Goal: Task Accomplishment & Management: Manage account settings

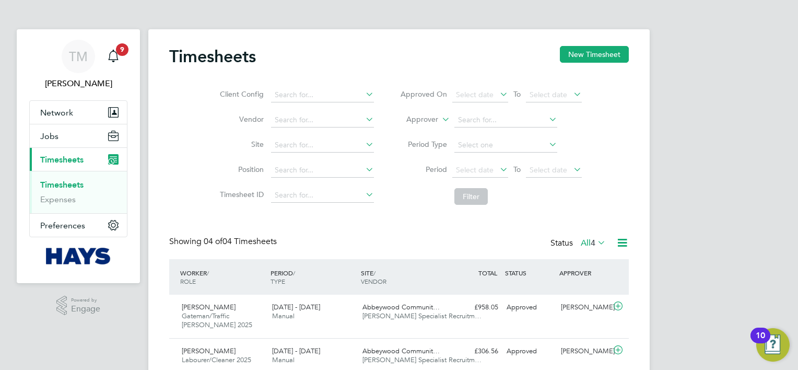
click at [595, 240] on icon at bounding box center [595, 242] width 0 height 15
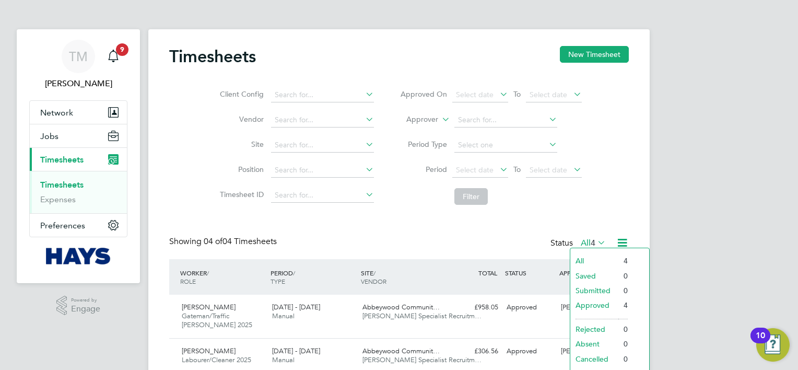
click at [612, 209] on div "Client Config Vendor Site Position Timesheet ID Approved On Select date To Sele…" at bounding box center [399, 143] width 460 height 133
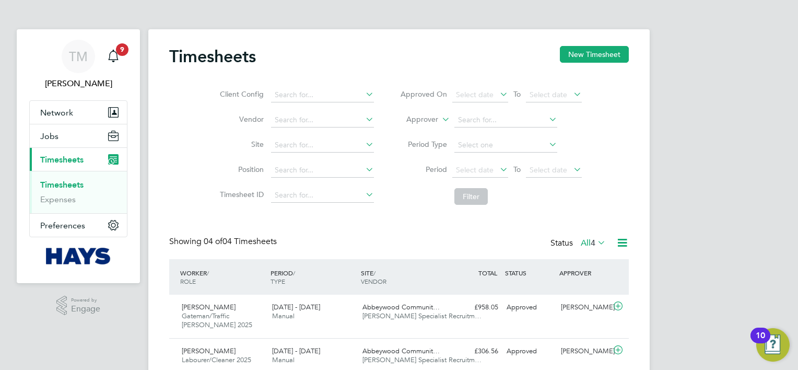
click at [623, 244] on icon at bounding box center [622, 242] width 13 height 13
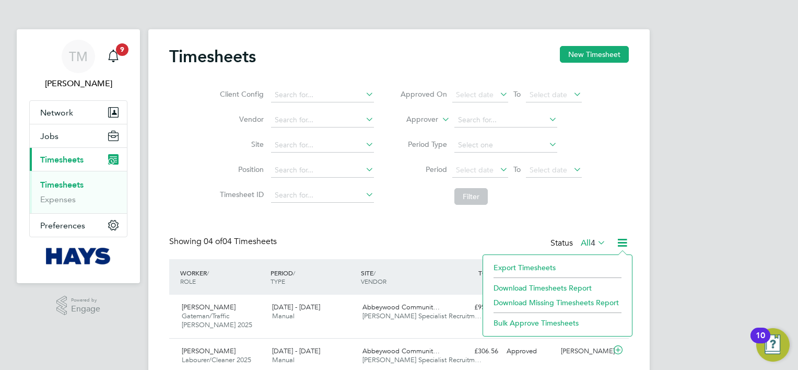
click at [620, 193] on div "Client Config Vendor Site Position Timesheet ID Approved On Select date To Sele…" at bounding box center [399, 143] width 460 height 133
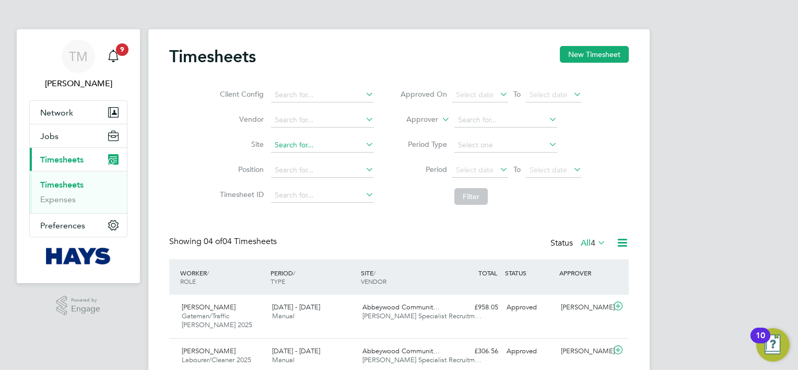
click at [303, 138] on input at bounding box center [322, 145] width 103 height 15
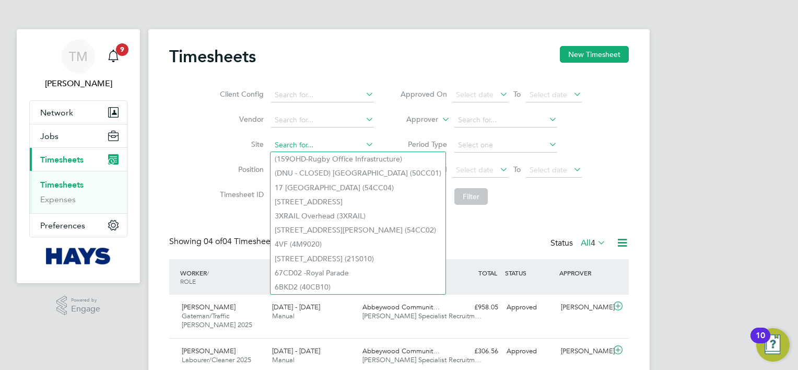
type input "h"
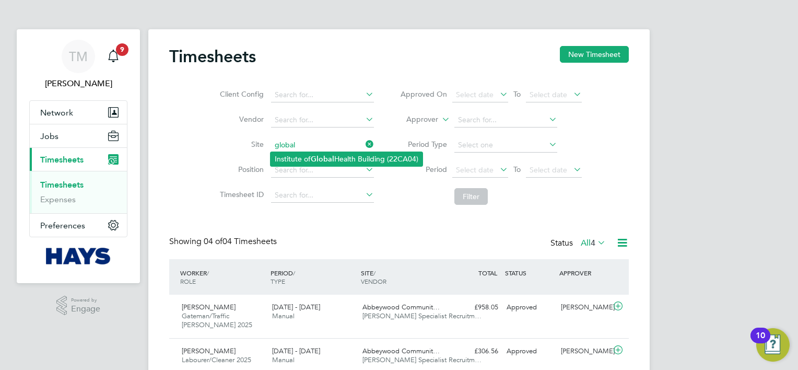
click at [333, 152] on li "Institute of Global Health Building (22CA04)" at bounding box center [346, 159] width 152 height 14
type input "Institute of Global Health Building (22CA04)"
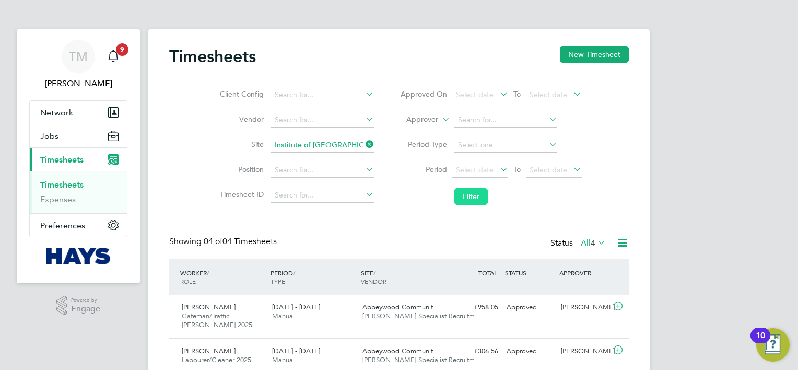
click at [480, 196] on button "Filter" at bounding box center [470, 196] width 33 height 17
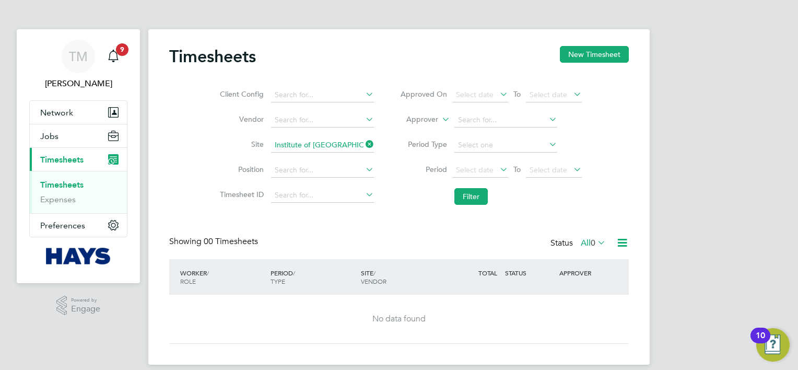
click at [363, 144] on icon at bounding box center [363, 144] width 0 height 15
click at [75, 114] on button "Network" at bounding box center [78, 112] width 97 height 23
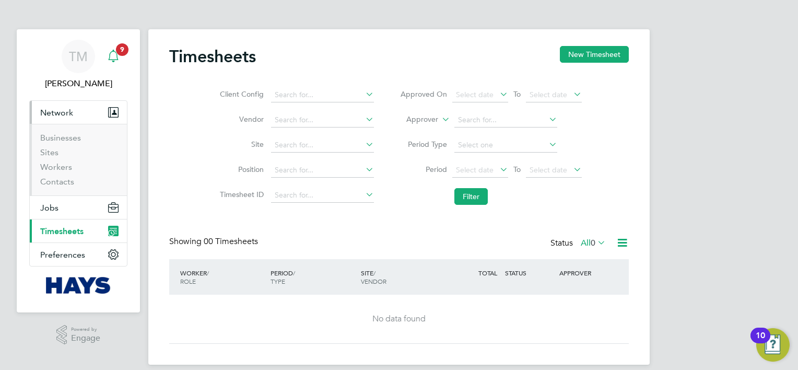
click at [120, 57] on div "Main navigation" at bounding box center [113, 56] width 21 height 21
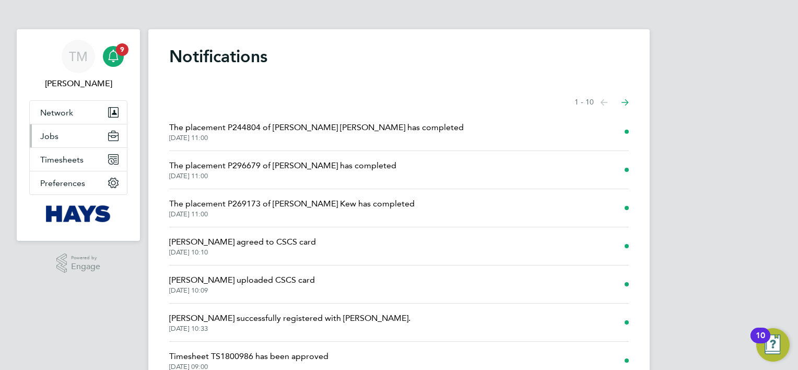
click at [66, 144] on button "Jobs" at bounding box center [78, 135] width 97 height 23
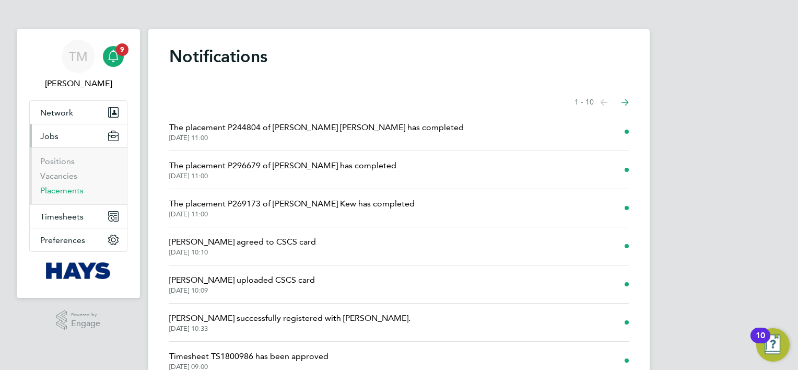
click at [65, 192] on link "Placements" at bounding box center [61, 190] width 43 height 10
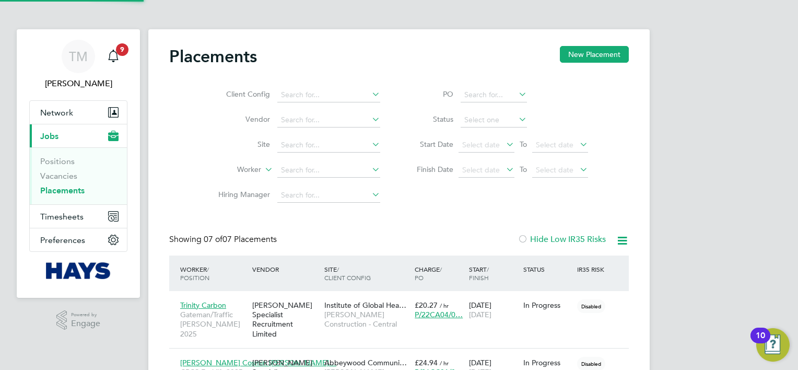
scroll to position [39, 91]
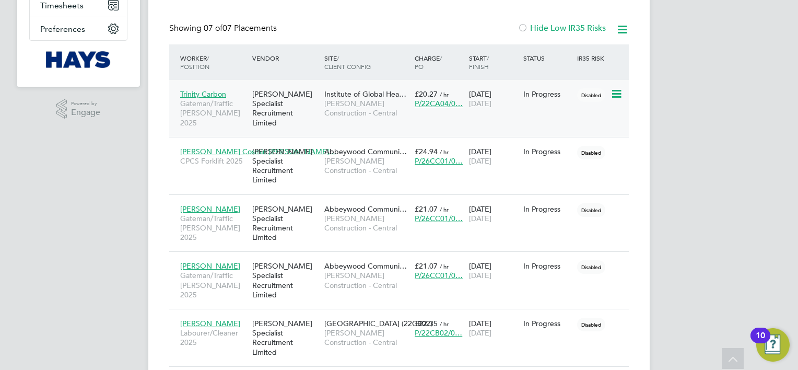
click at [620, 96] on icon at bounding box center [615, 94] width 10 height 13
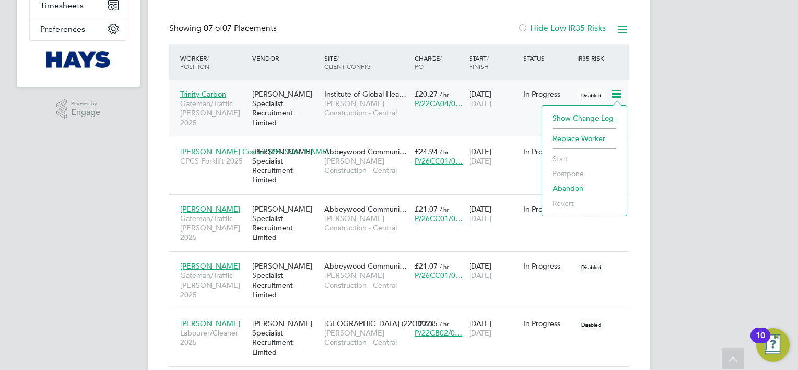
click at [620, 96] on icon at bounding box center [615, 94] width 10 height 13
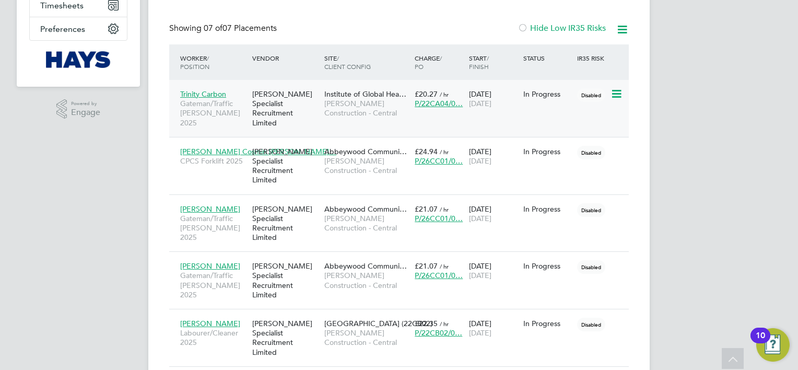
click at [213, 90] on span "Trinity Carbon" at bounding box center [203, 93] width 46 height 9
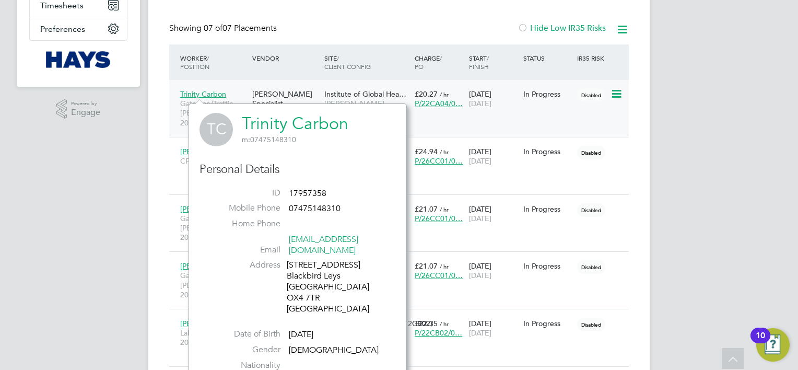
click at [208, 92] on span "Trinity Carbon" at bounding box center [203, 93] width 46 height 9
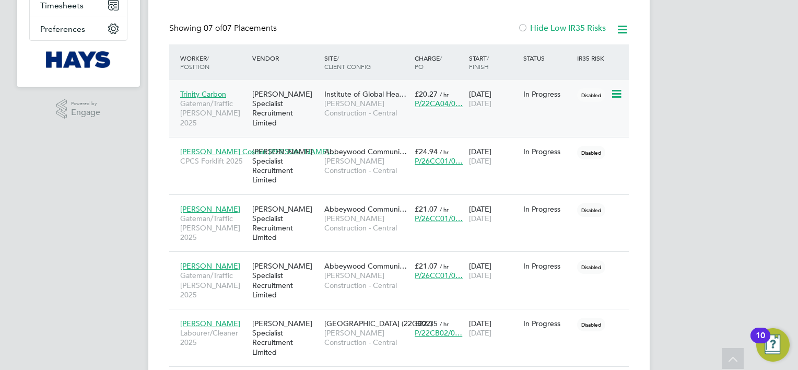
click at [208, 92] on span "Trinity Carbon" at bounding box center [203, 93] width 46 height 9
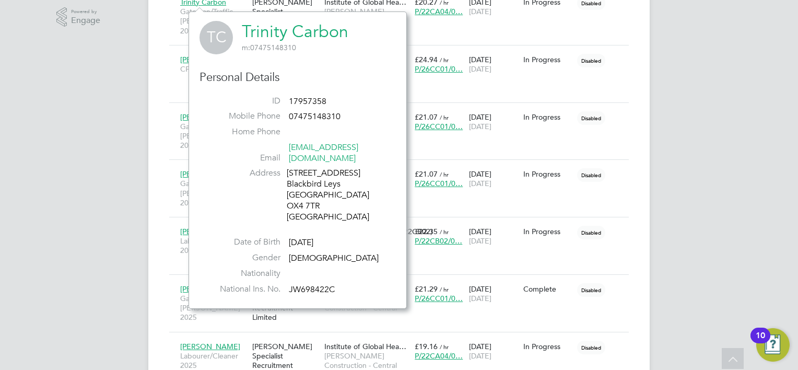
click at [300, 24] on link "Trinity Carbon" at bounding box center [295, 31] width 107 height 20
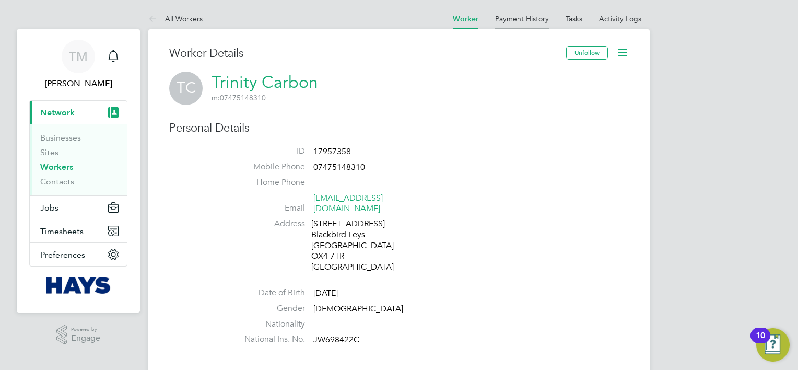
click at [532, 13] on li "Payment History" at bounding box center [522, 18] width 54 height 21
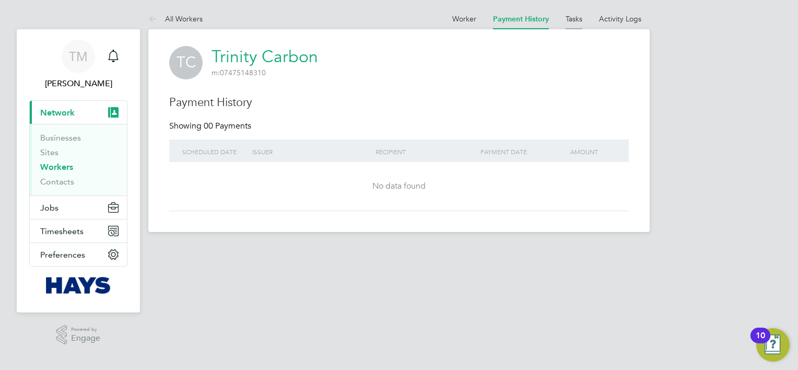
click at [575, 21] on link "Tasks" at bounding box center [574, 18] width 17 height 9
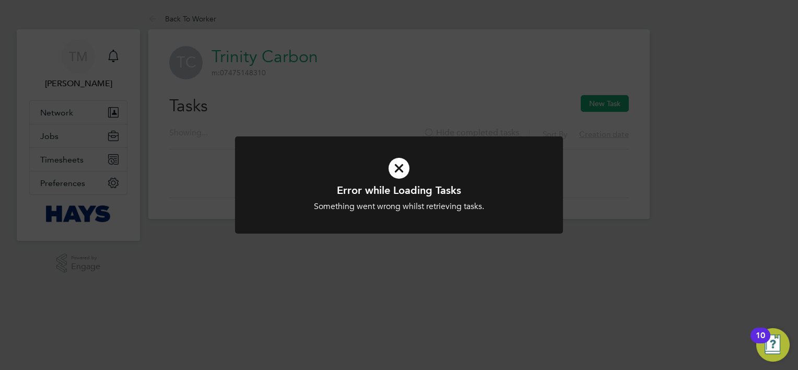
click at [534, 92] on div "Error while Loading Tasks Something went wrong whilst retrieving tasks. Cancel …" at bounding box center [399, 185] width 798 height 370
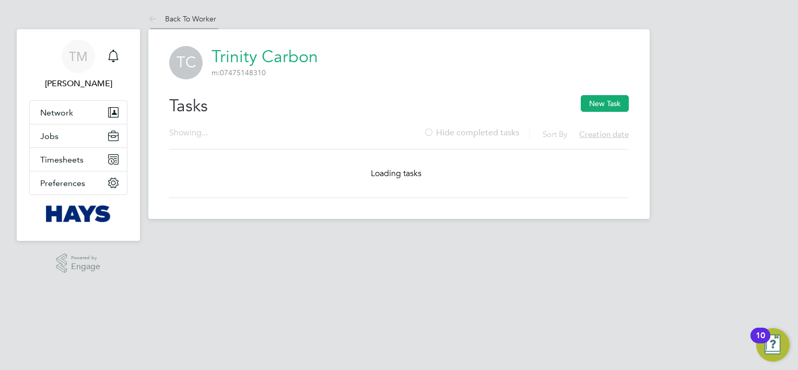
click at [162, 12] on li "Back To Worker" at bounding box center [182, 18] width 68 height 21
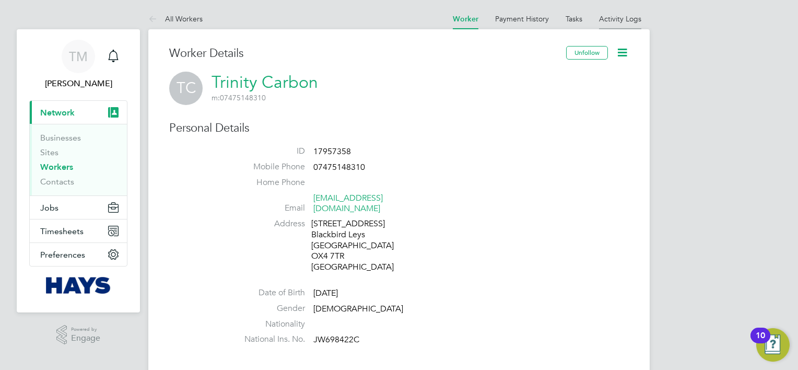
click at [618, 21] on link "Activity Logs" at bounding box center [620, 18] width 42 height 9
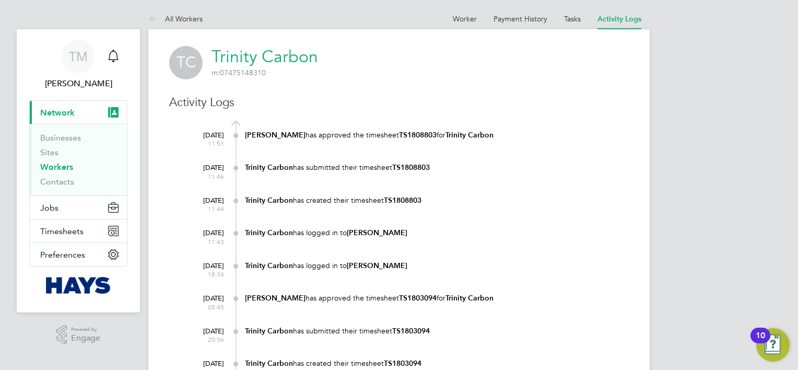
click at [402, 134] on b "TS1808803" at bounding box center [418, 135] width 38 height 9
copy div "TS1808803"
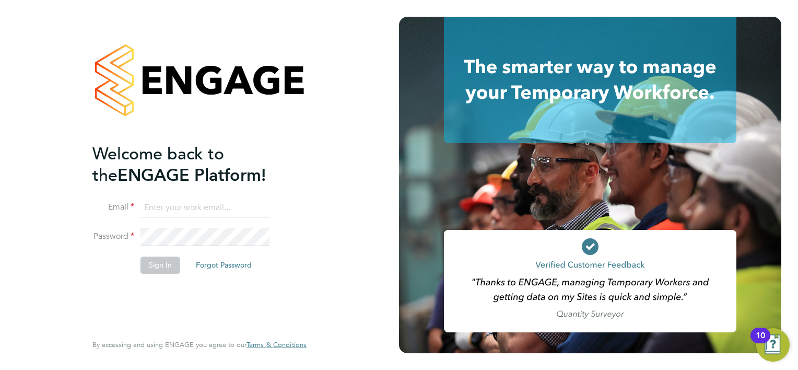
click at [195, 207] on input at bounding box center [204, 207] width 129 height 19
type input "[PERSON_NAME][EMAIL_ADDRESS][PERSON_NAME][PERSON_NAME][DOMAIN_NAME]"
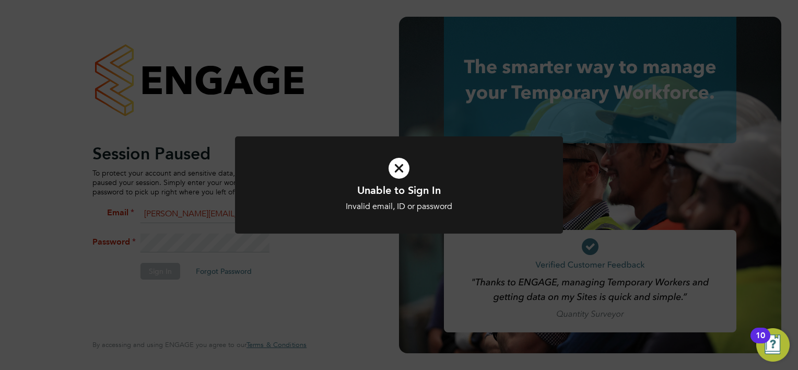
click at [205, 241] on div "Unable to Sign In Invalid email, ID or password Cancel Okay" at bounding box center [399, 185] width 798 height 370
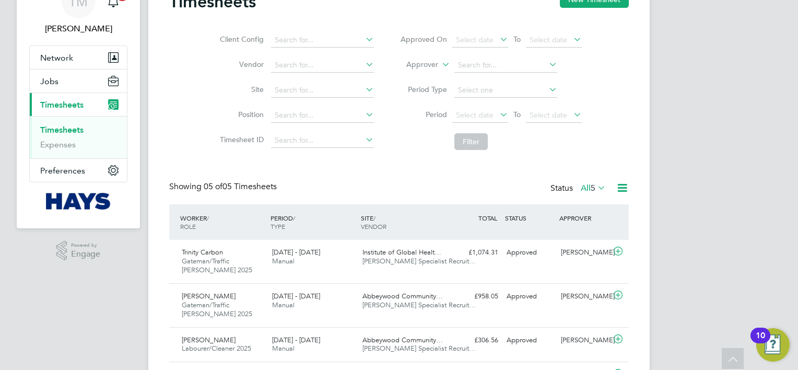
scroll to position [55, 0]
click at [353, 96] on div "Timesheets New Timesheet Client Config Vendor Site Position Timesheet ID Approv…" at bounding box center [398, 213] width 501 height 478
click at [353, 97] on li "Hex ham Road (22CB02)" at bounding box center [321, 104] width 103 height 14
type input "Hexham Road (22CB02)"
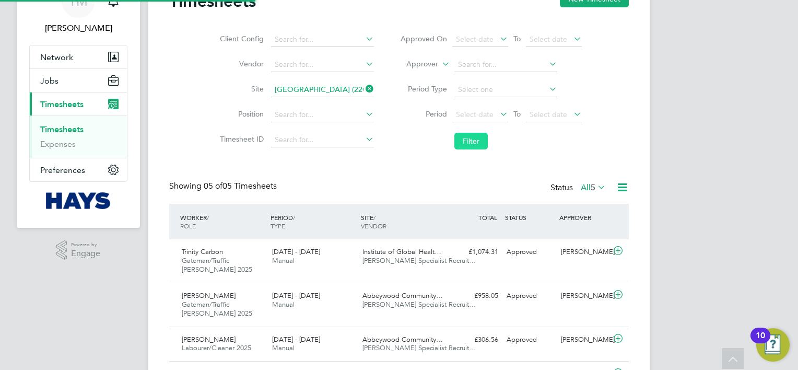
click at [467, 142] on button "Filter" at bounding box center [470, 141] width 33 height 17
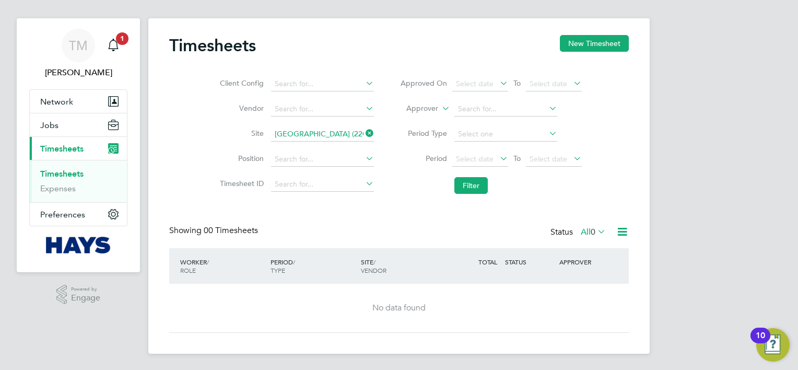
click at [363, 132] on icon at bounding box center [363, 133] width 0 height 15
click at [311, 132] on input at bounding box center [322, 134] width 103 height 15
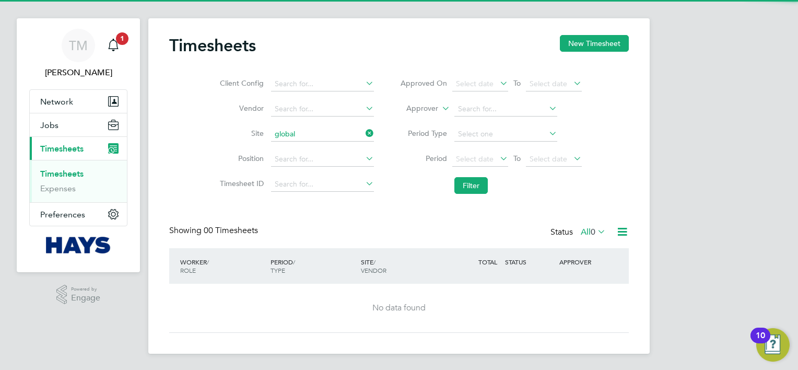
click at [326, 148] on b "Global" at bounding box center [322, 148] width 23 height 9
type input "Institute of Global Health Building (22CA04)"
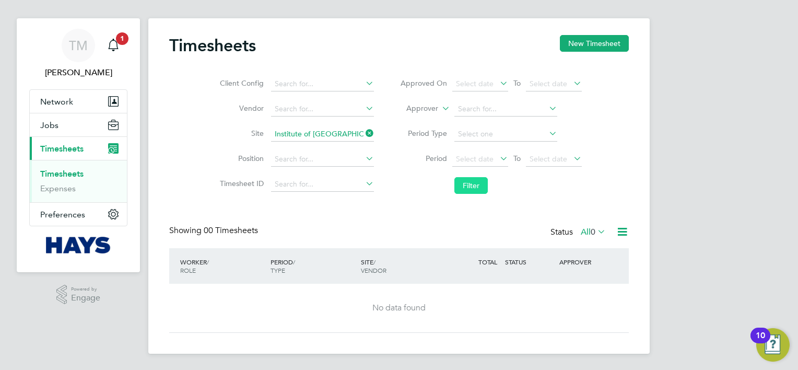
click at [466, 184] on button "Filter" at bounding box center [470, 185] width 33 height 17
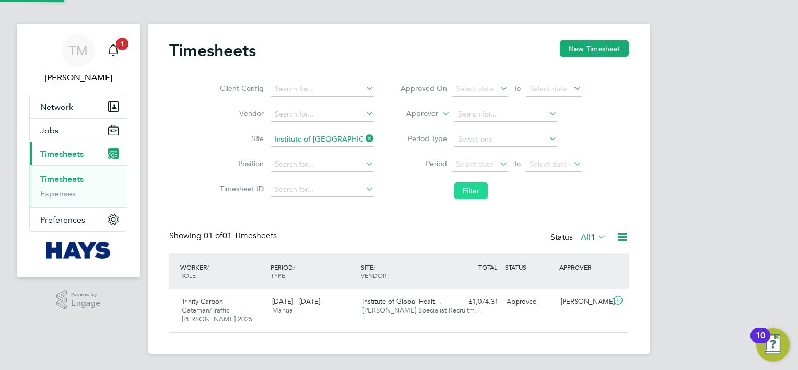
scroll to position [26, 91]
click at [363, 142] on icon at bounding box center [363, 138] width 0 height 15
click at [492, 115] on input at bounding box center [505, 114] width 103 height 15
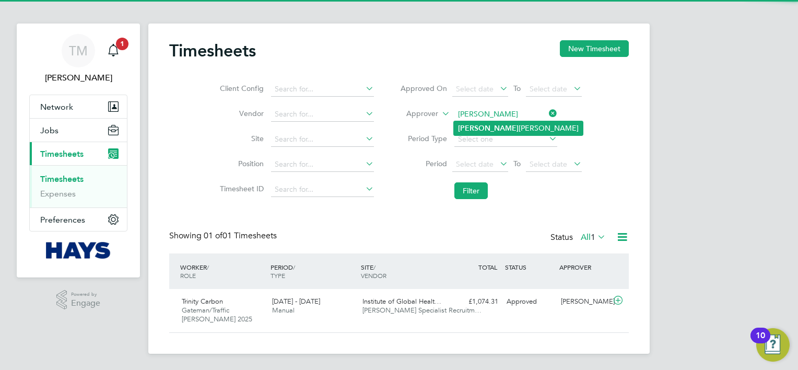
click at [477, 132] on b "Glenn" at bounding box center [488, 128] width 61 height 9
type input "Glenn Davies"
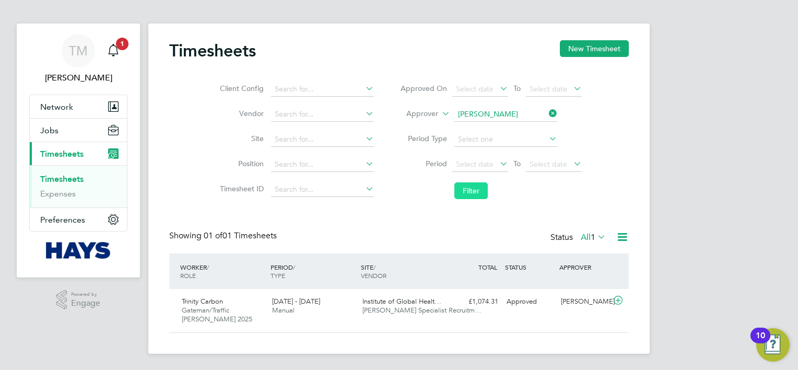
click at [469, 197] on button "Filter" at bounding box center [470, 190] width 33 height 17
click at [619, 300] on icon at bounding box center [617, 300] width 13 height 8
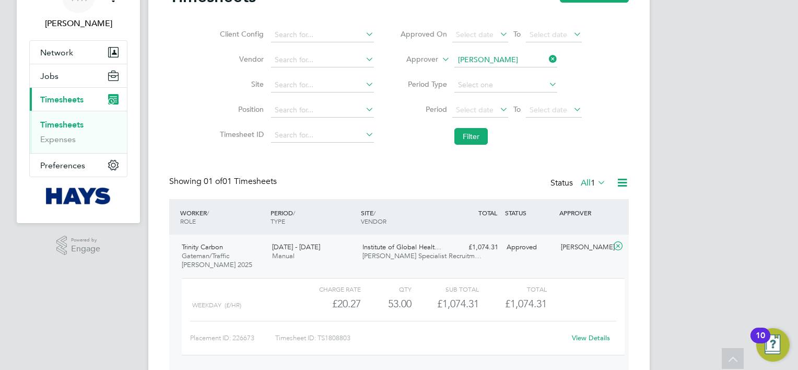
scroll to position [25, 0]
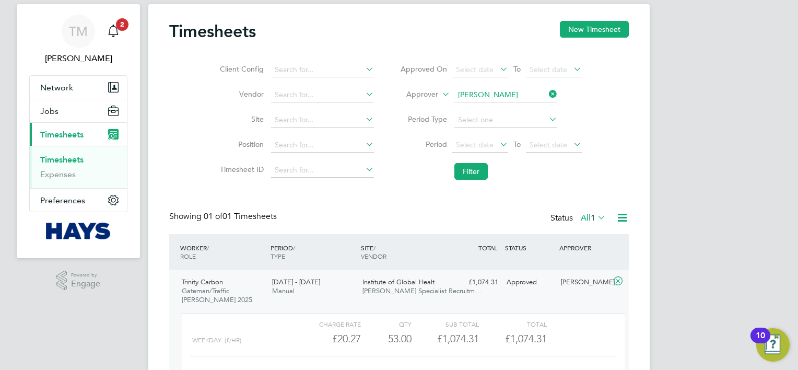
click at [547, 93] on icon at bounding box center [547, 94] width 0 height 15
click at [505, 93] on input at bounding box center [505, 95] width 103 height 15
click at [492, 109] on li "Ricard o Moreira" at bounding box center [518, 109] width 129 height 14
type input "Ricardo Moreira"
click at [473, 165] on button "Filter" at bounding box center [470, 171] width 33 height 17
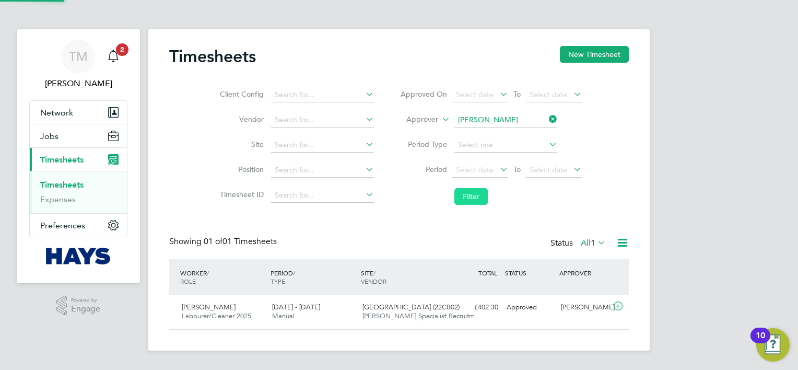
scroll to position [26, 91]
click at [72, 139] on button "Jobs" at bounding box center [78, 135] width 97 height 23
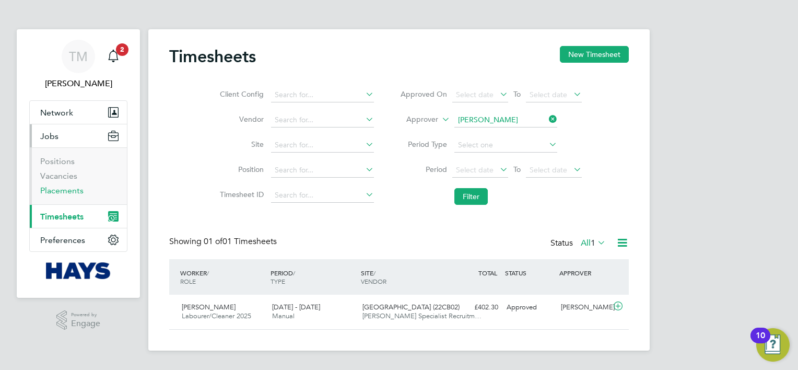
click at [62, 192] on link "Placements" at bounding box center [61, 190] width 43 height 10
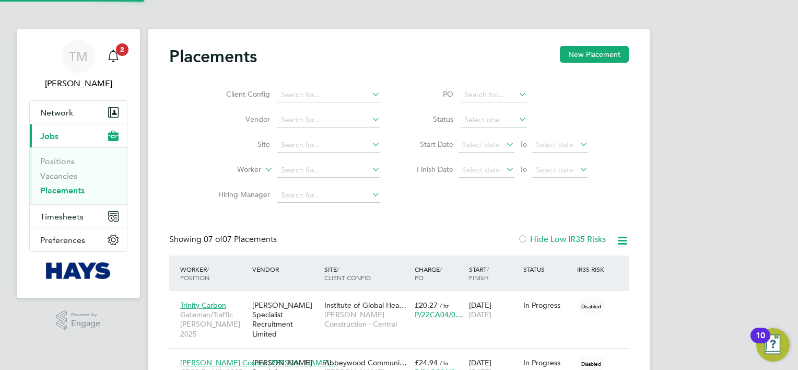
scroll to position [39, 73]
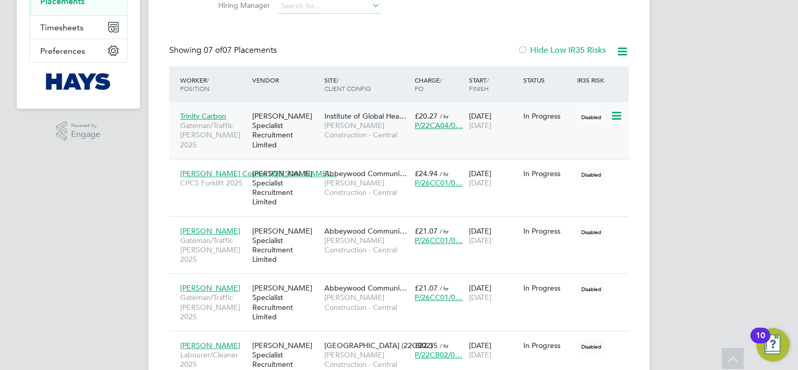
click at [210, 115] on span "Trinity Carbon" at bounding box center [203, 115] width 46 height 9
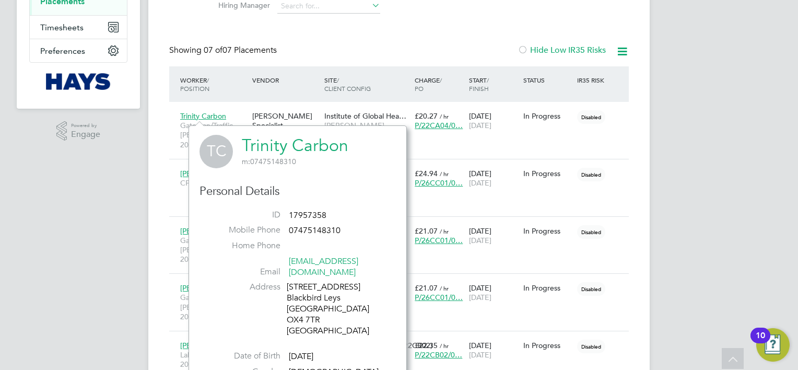
click at [270, 148] on link "Trinity Carbon" at bounding box center [295, 145] width 107 height 20
click at [308, 44] on div "Placements New Placement Client Config Vendor Site Worker Hiring Manager PO Sta…" at bounding box center [399, 180] width 460 height 646
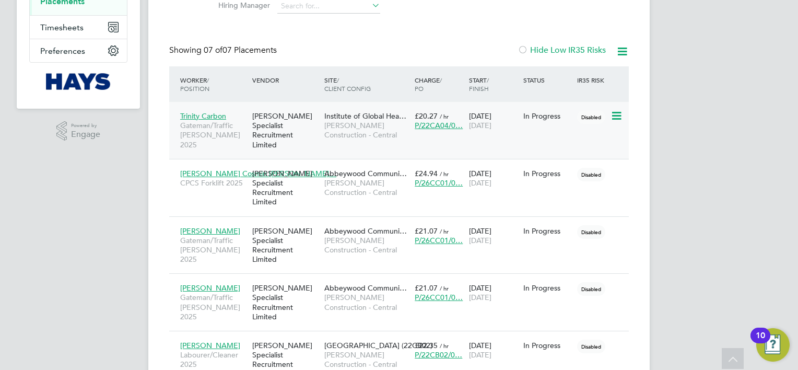
click at [359, 117] on span "Institute of Global Hea…" at bounding box center [365, 115] width 82 height 9
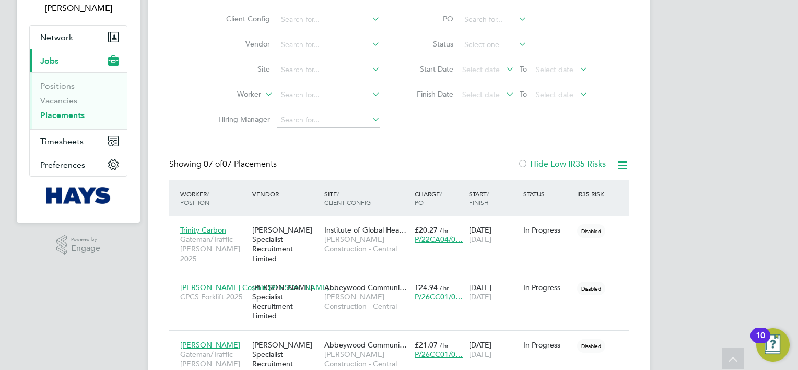
scroll to position [0, 0]
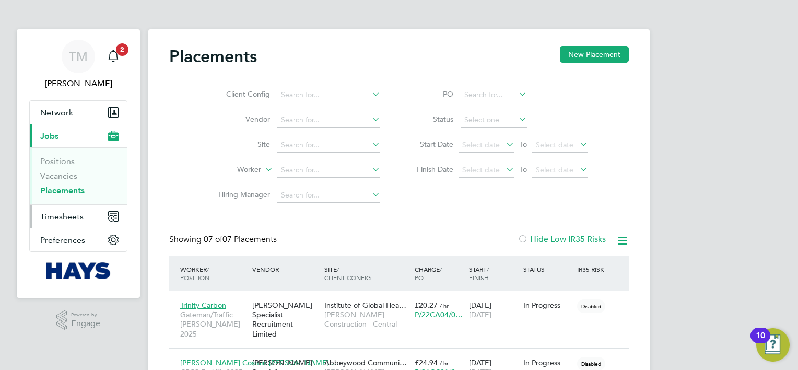
click at [65, 218] on span "Timesheets" at bounding box center [61, 216] width 43 height 10
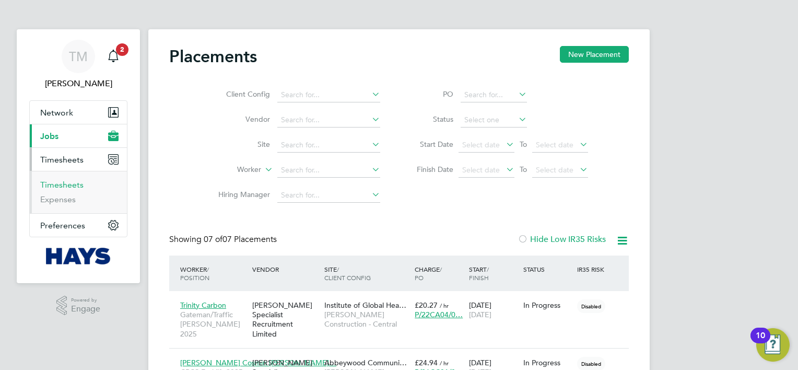
click at [67, 186] on link "Timesheets" at bounding box center [61, 185] width 43 height 10
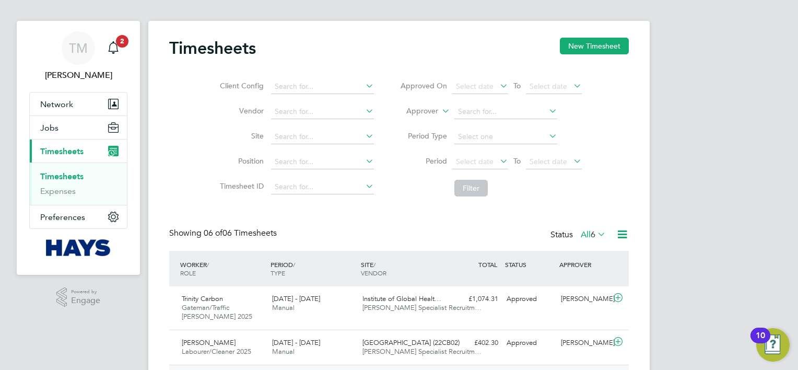
scroll to position [8, 0]
click at [579, 40] on button "New Timesheet" at bounding box center [594, 46] width 69 height 17
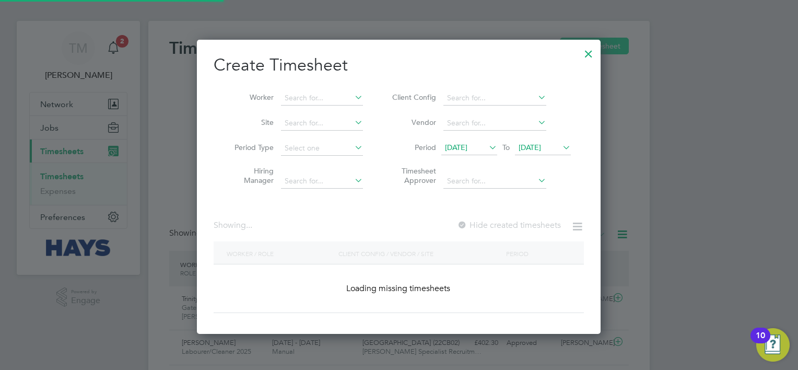
scroll to position [294, 404]
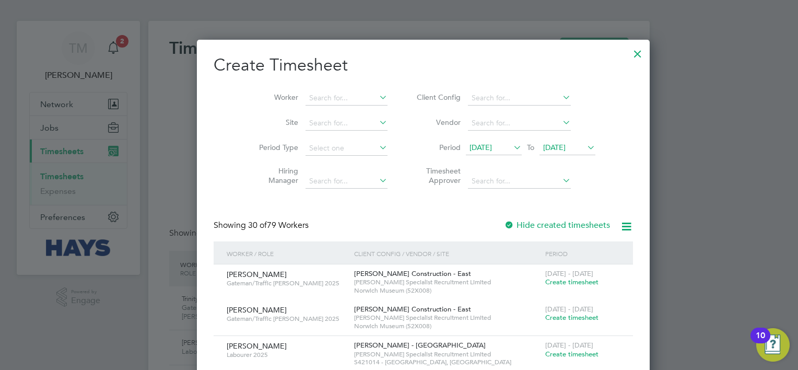
click at [377, 97] on icon at bounding box center [377, 97] width 0 height 15
click at [314, 97] on input at bounding box center [346, 98] width 82 height 15
click at [321, 116] on li "Trinit y Carbon" at bounding box center [322, 112] width 83 height 14
type input "Trinity Carbon"
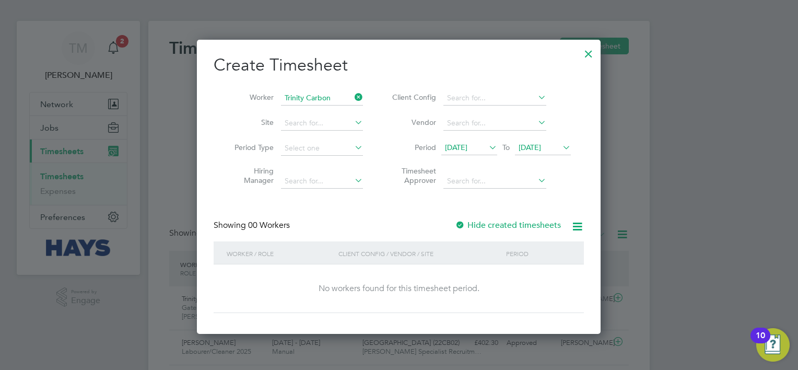
click at [487, 148] on icon at bounding box center [487, 147] width 0 height 15
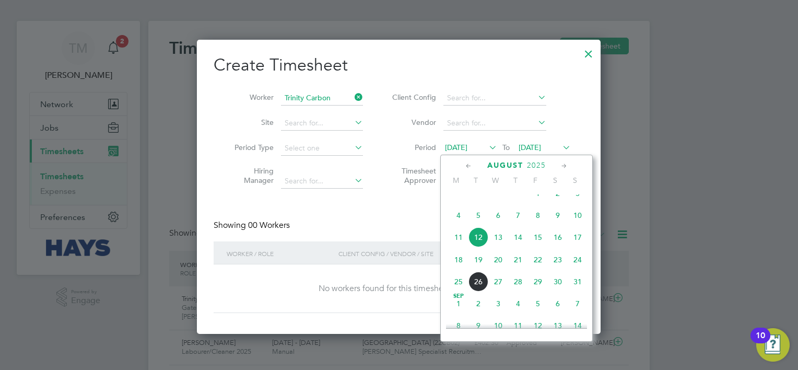
click at [560, 269] on span "23" at bounding box center [558, 260] width 20 height 20
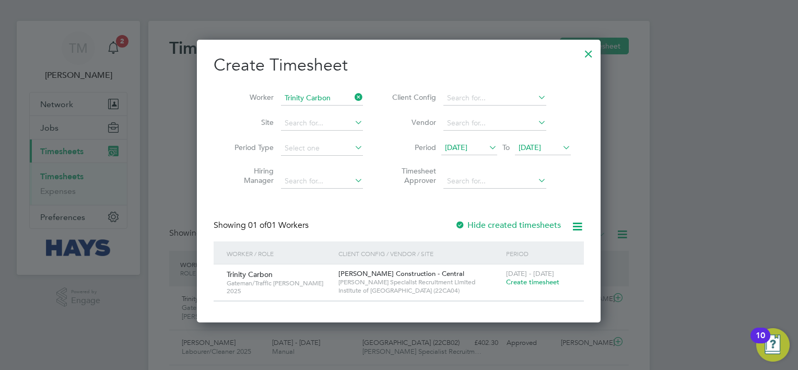
click at [560, 148] on icon at bounding box center [560, 147] width 0 height 15
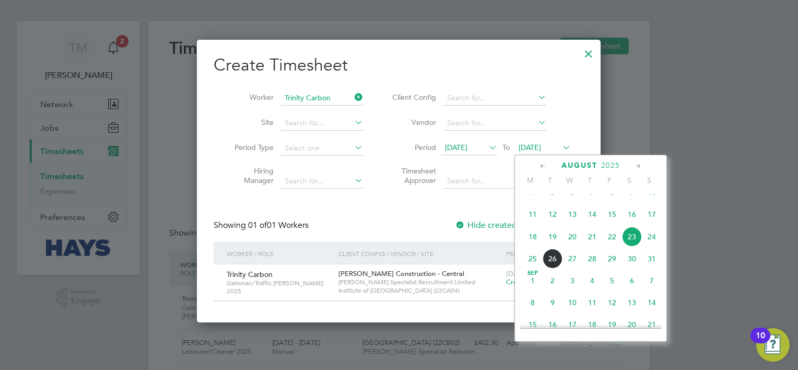
click at [629, 224] on span "16" at bounding box center [632, 214] width 20 height 20
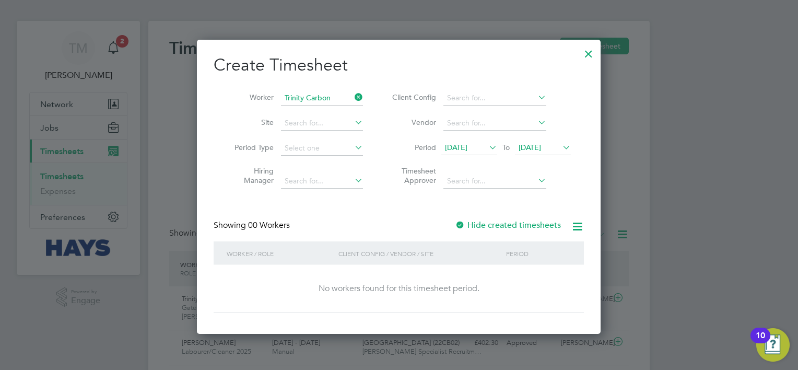
click at [560, 147] on icon at bounding box center [560, 147] width 0 height 15
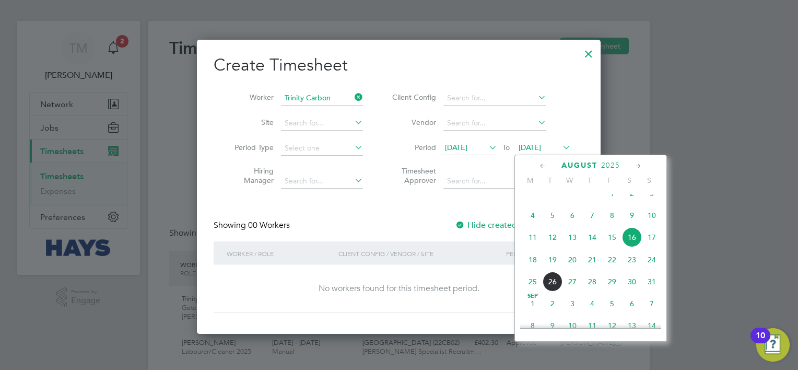
click at [611, 269] on span "22" at bounding box center [612, 260] width 20 height 20
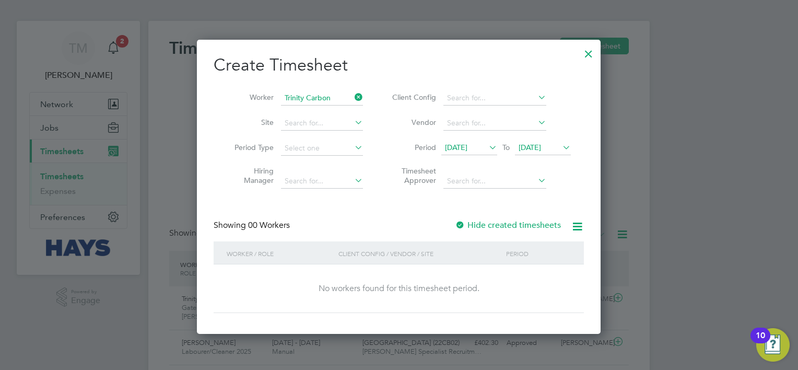
click at [511, 224] on label "Hide created timesheets" at bounding box center [508, 225] width 106 height 10
click at [487, 150] on icon at bounding box center [487, 147] width 0 height 15
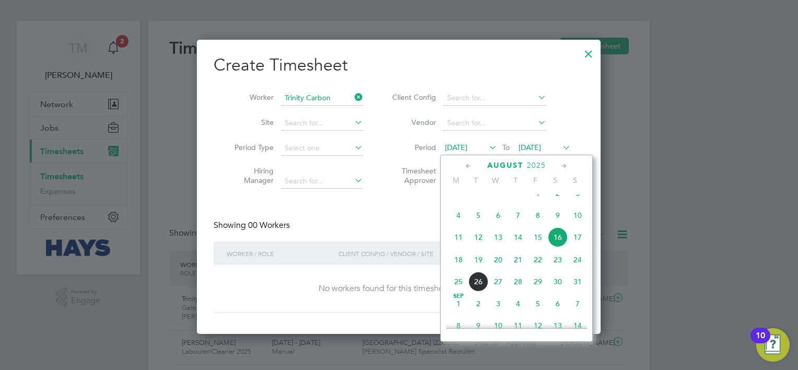
click at [558, 291] on span "30" at bounding box center [558, 282] width 20 height 20
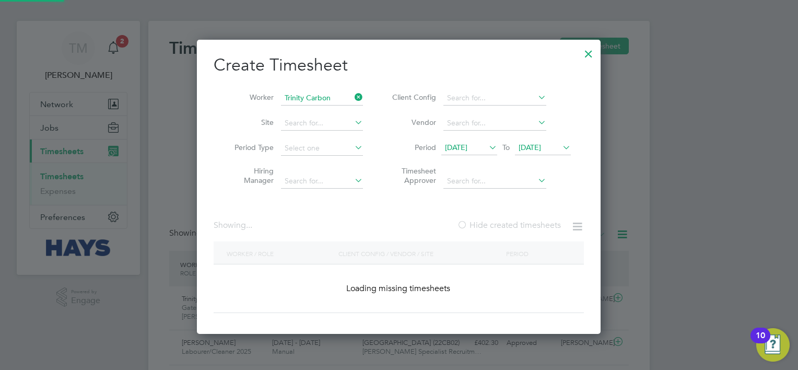
scroll to position [281, 404]
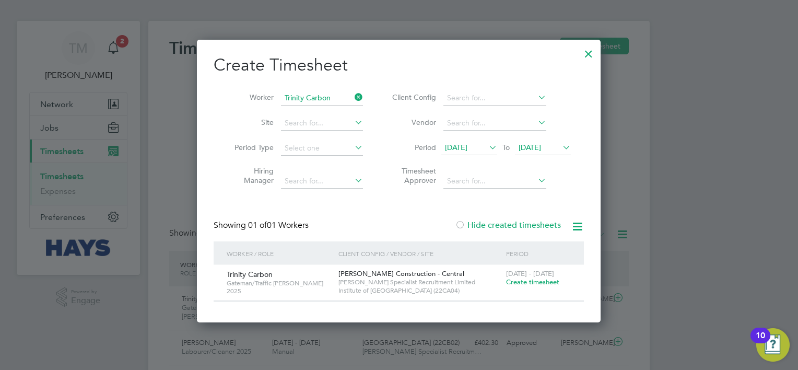
click at [560, 148] on icon at bounding box center [560, 147] width 0 height 15
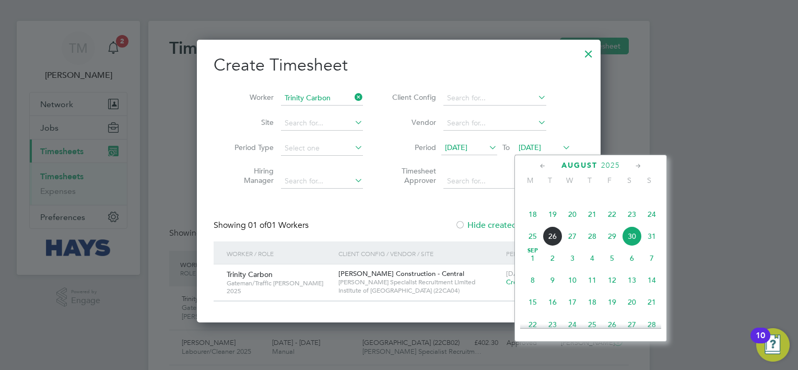
click at [615, 268] on span "5" at bounding box center [612, 258] width 20 height 20
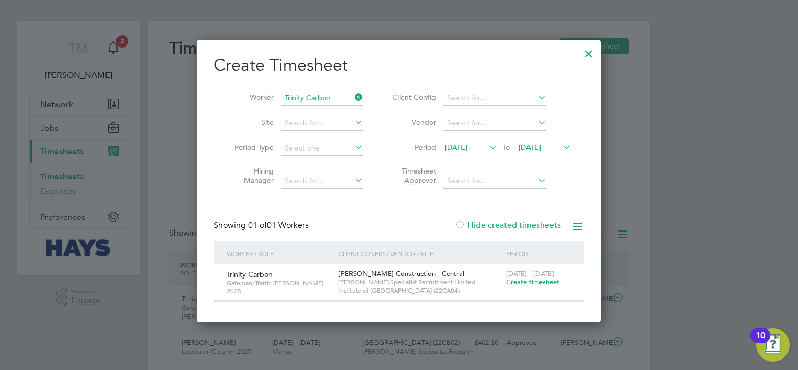
click at [352, 98] on icon at bounding box center [352, 97] width 0 height 15
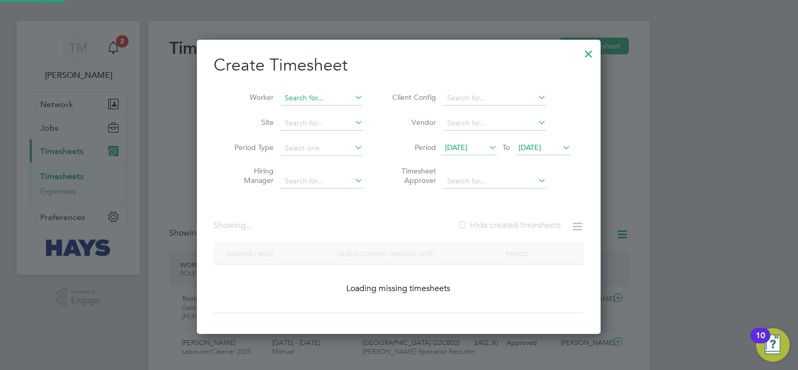
click at [321, 100] on input at bounding box center [322, 98] width 82 height 15
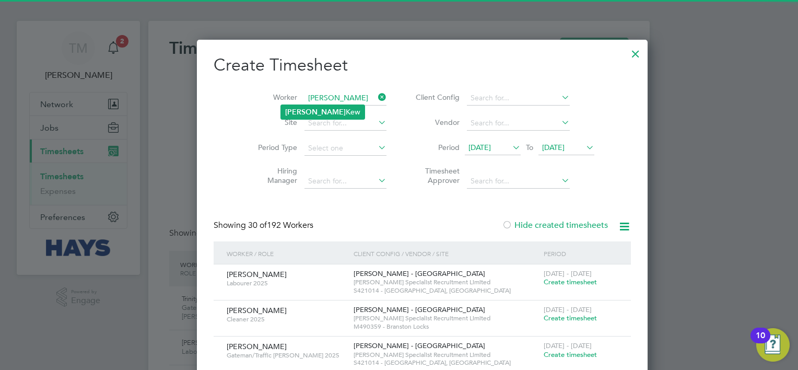
click at [315, 113] on li "Shayla Kew" at bounding box center [323, 112] width 84 height 14
type input "Shayla Kew"
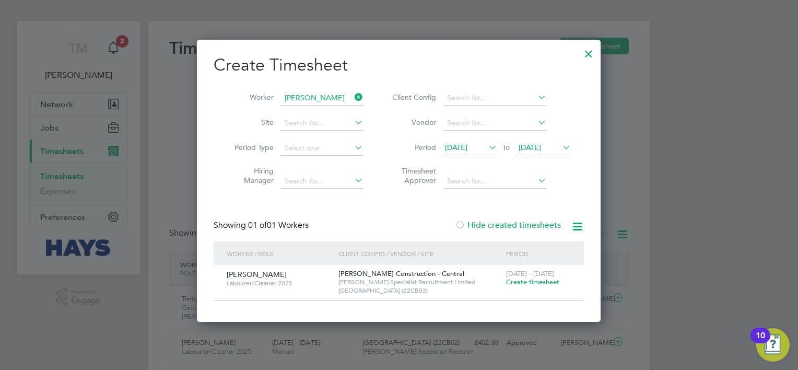
click at [587, 53] on div at bounding box center [588, 51] width 19 height 19
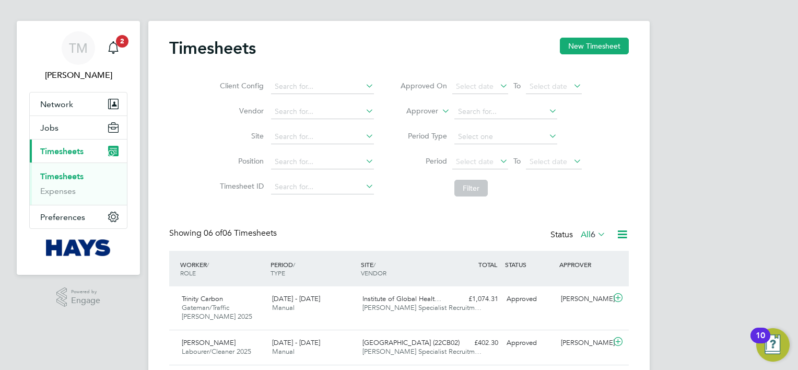
click at [524, 195] on li "Filter" at bounding box center [491, 187] width 208 height 27
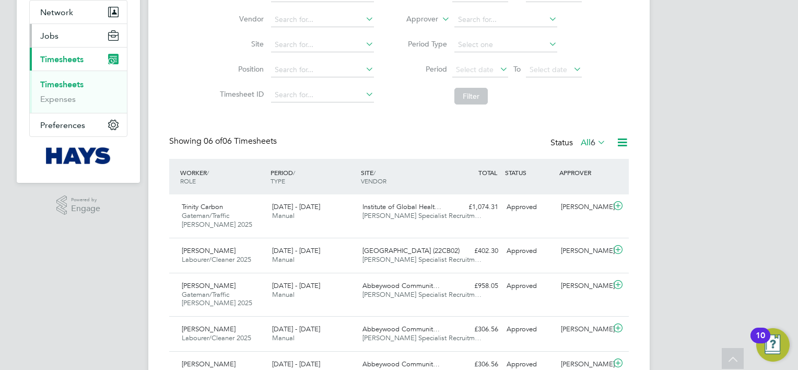
click at [72, 38] on button "Jobs" at bounding box center [78, 35] width 97 height 23
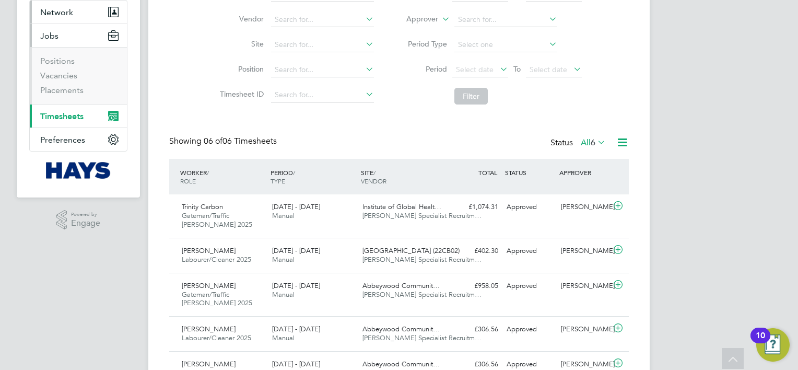
click at [65, 14] on span "Network" at bounding box center [56, 12] width 33 height 10
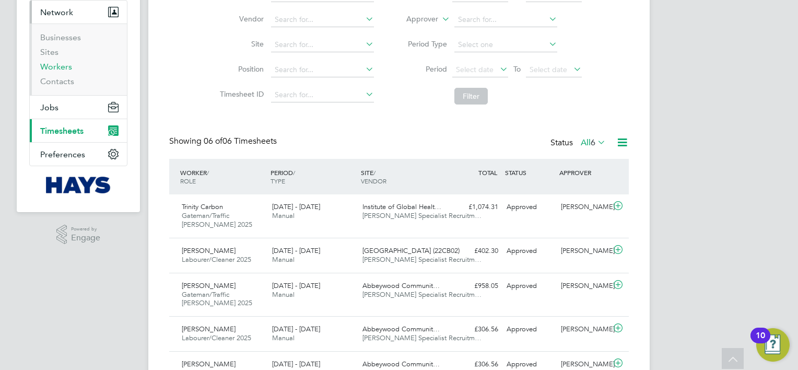
click at [68, 67] on link "Workers" at bounding box center [56, 67] width 32 height 10
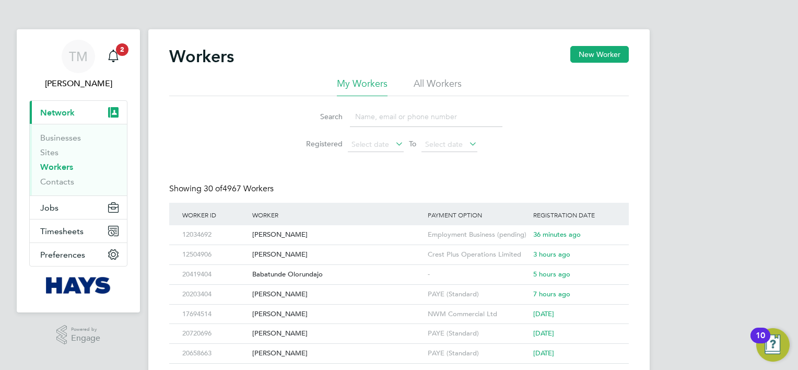
click at [389, 117] on input at bounding box center [426, 117] width 152 height 20
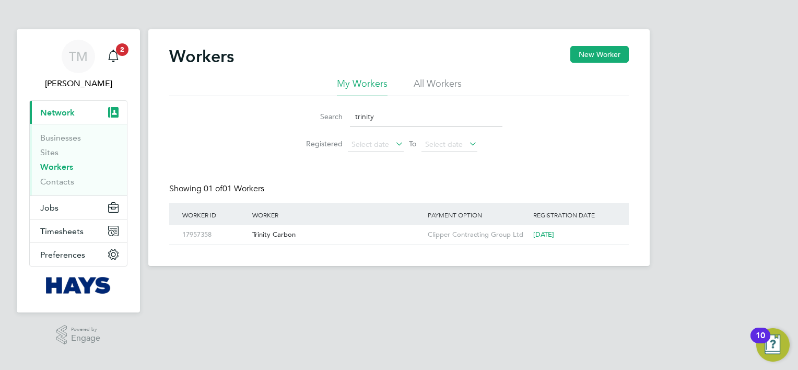
click at [385, 118] on input "trinity" at bounding box center [426, 117] width 152 height 20
type input "t"
type input "shayl"
click at [58, 208] on button "Jobs" at bounding box center [78, 207] width 97 height 23
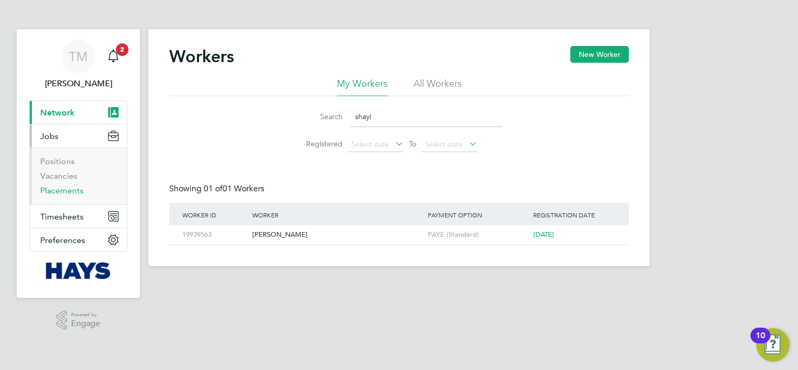
click at [71, 188] on link "Placements" at bounding box center [61, 190] width 43 height 10
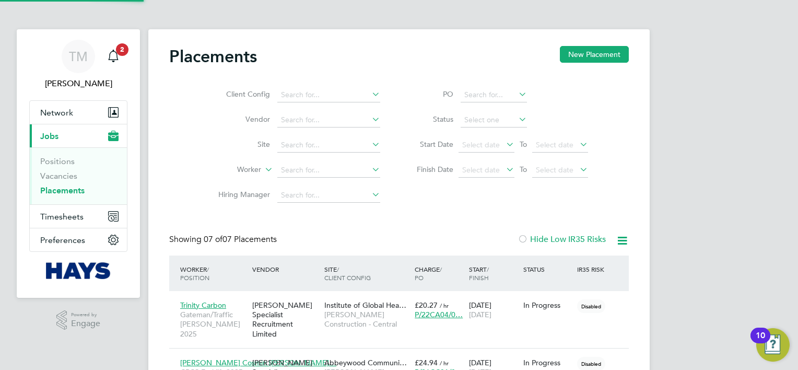
scroll to position [39, 91]
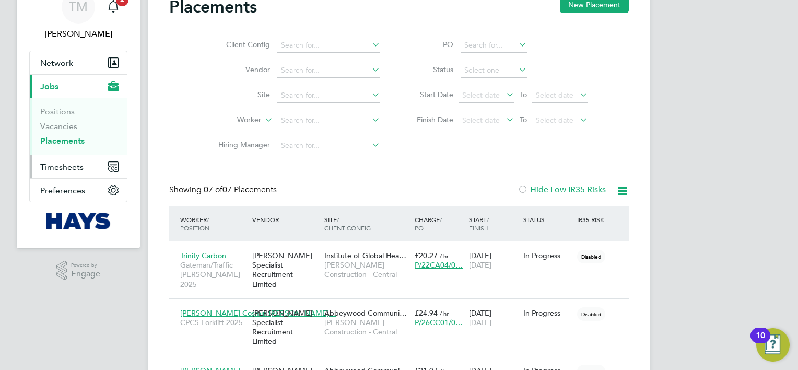
click at [65, 165] on span "Timesheets" at bounding box center [61, 167] width 43 height 10
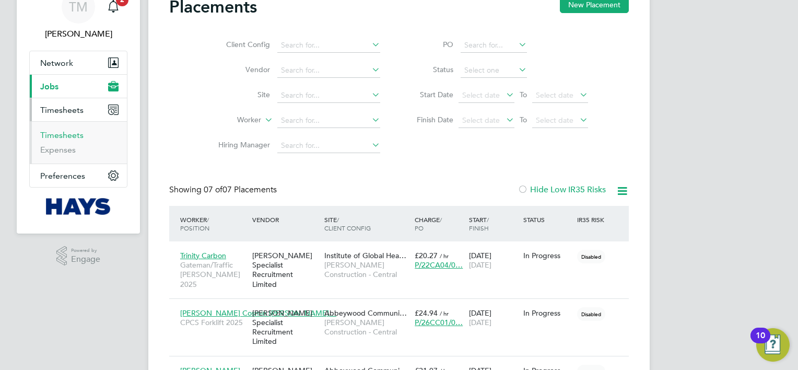
click at [73, 134] on link "Timesheets" at bounding box center [61, 135] width 43 height 10
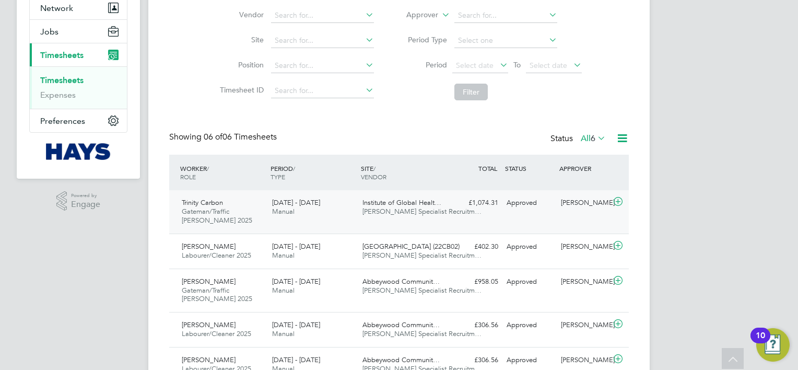
click at [489, 209] on div "£1,074.31 Approved" at bounding box center [475, 202] width 54 height 17
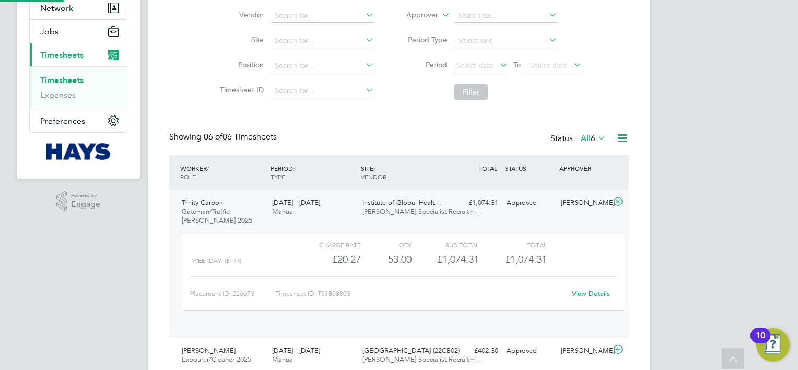
scroll to position [17, 101]
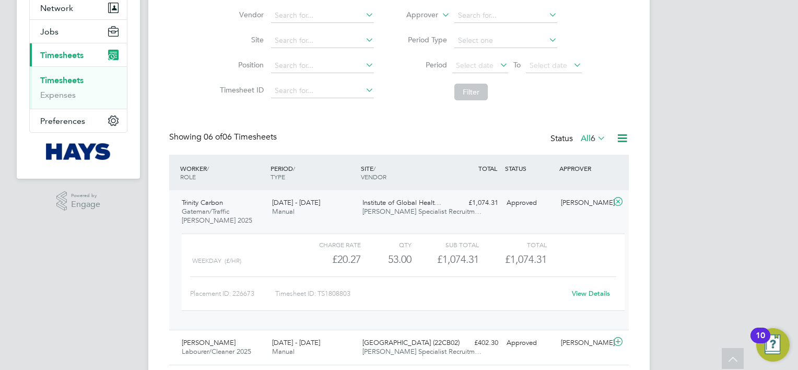
click at [590, 292] on link "View Details" at bounding box center [591, 293] width 38 height 9
click at [434, 111] on div "Timesheets New Timesheet Client Config Vendor Site Position Timesheet ID Approv…" at bounding box center [399, 228] width 460 height 572
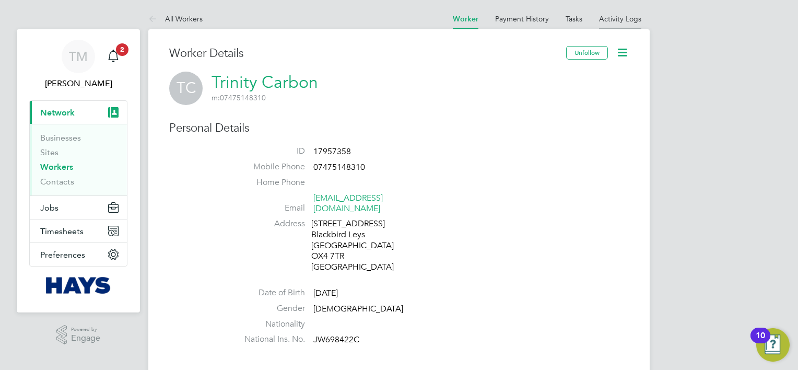
click at [619, 17] on link "Activity Logs" at bounding box center [620, 18] width 42 height 9
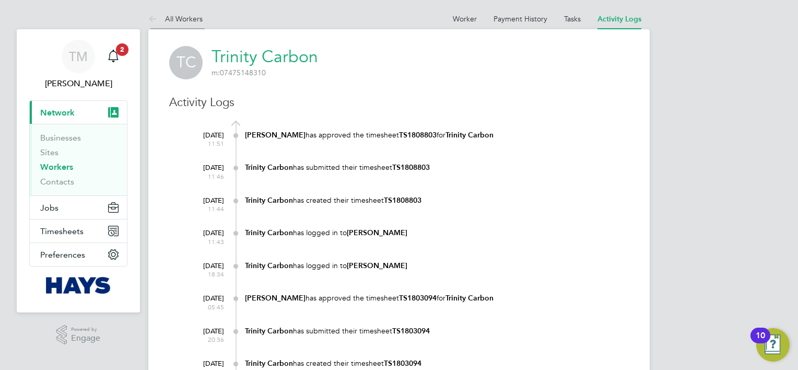
click at [198, 15] on link "All Workers" at bounding box center [175, 18] width 54 height 9
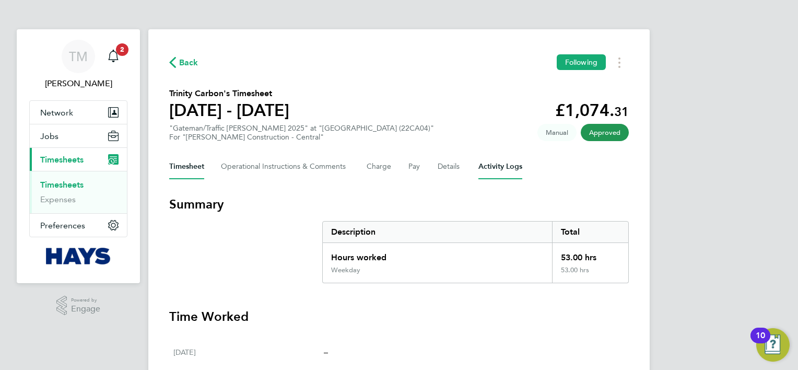
click at [501, 169] on Logs-tab "Activity Logs" at bounding box center [500, 166] width 44 height 25
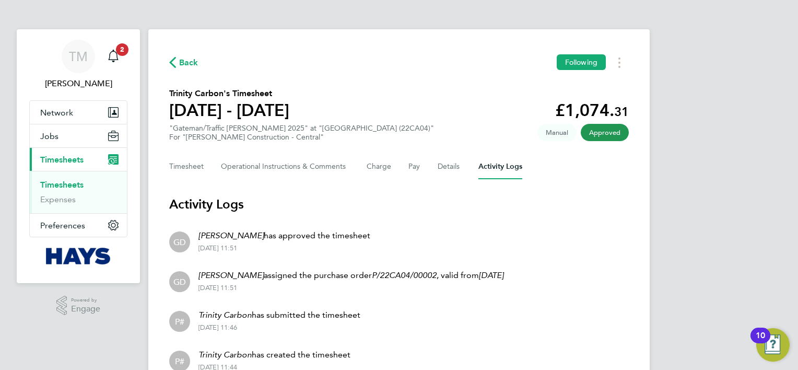
scroll to position [51, 0]
